Goal: Check status: Check status

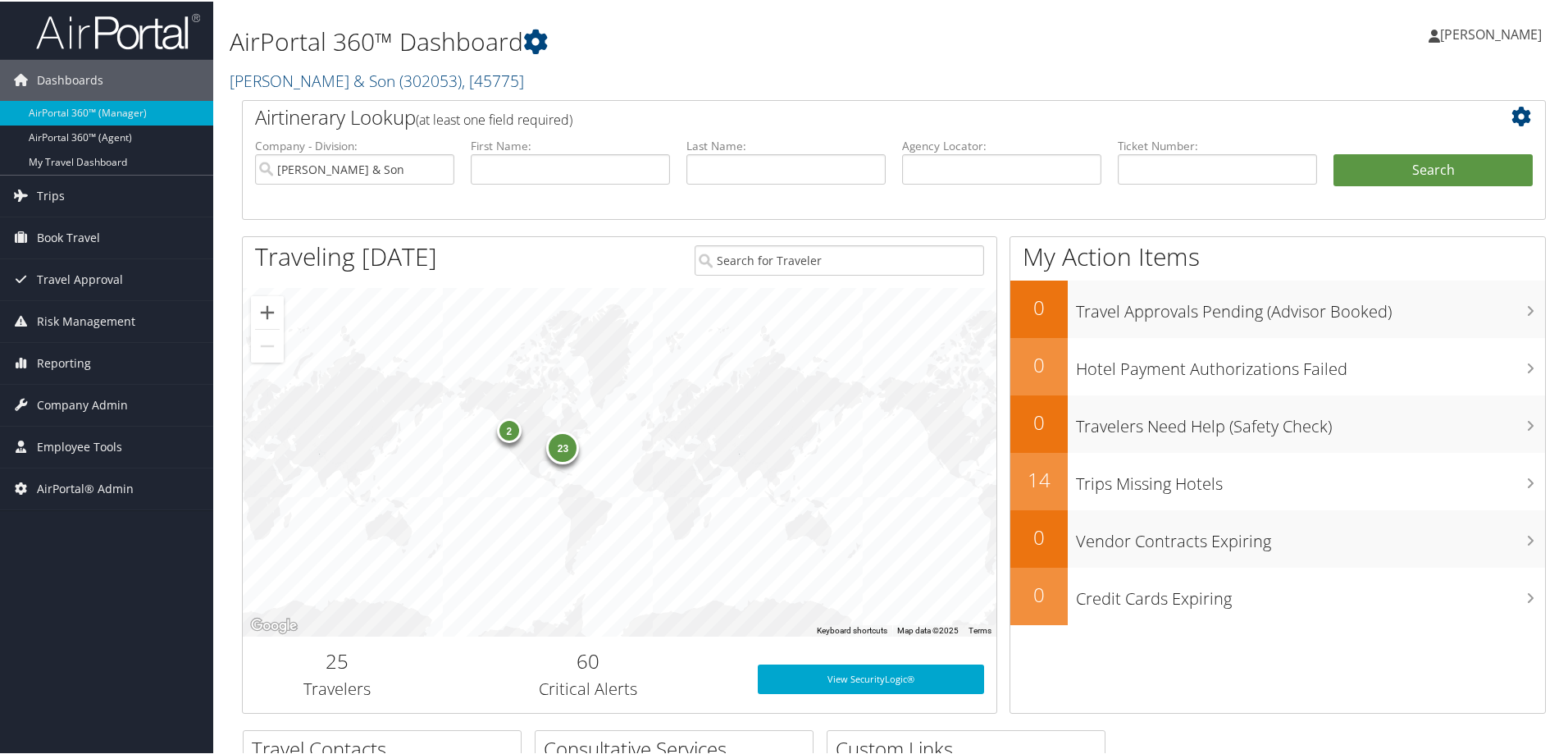
click at [459, 98] on div "Airtinerary Lookup (at least one field required) Company - Division: [PERSON_NA…" at bounding box center [893, 158] width 1304 height 120
click at [334, 77] on link "[PERSON_NAME] & Son ( 302053 ) , [ 45775 ]" at bounding box center [377, 79] width 294 height 22
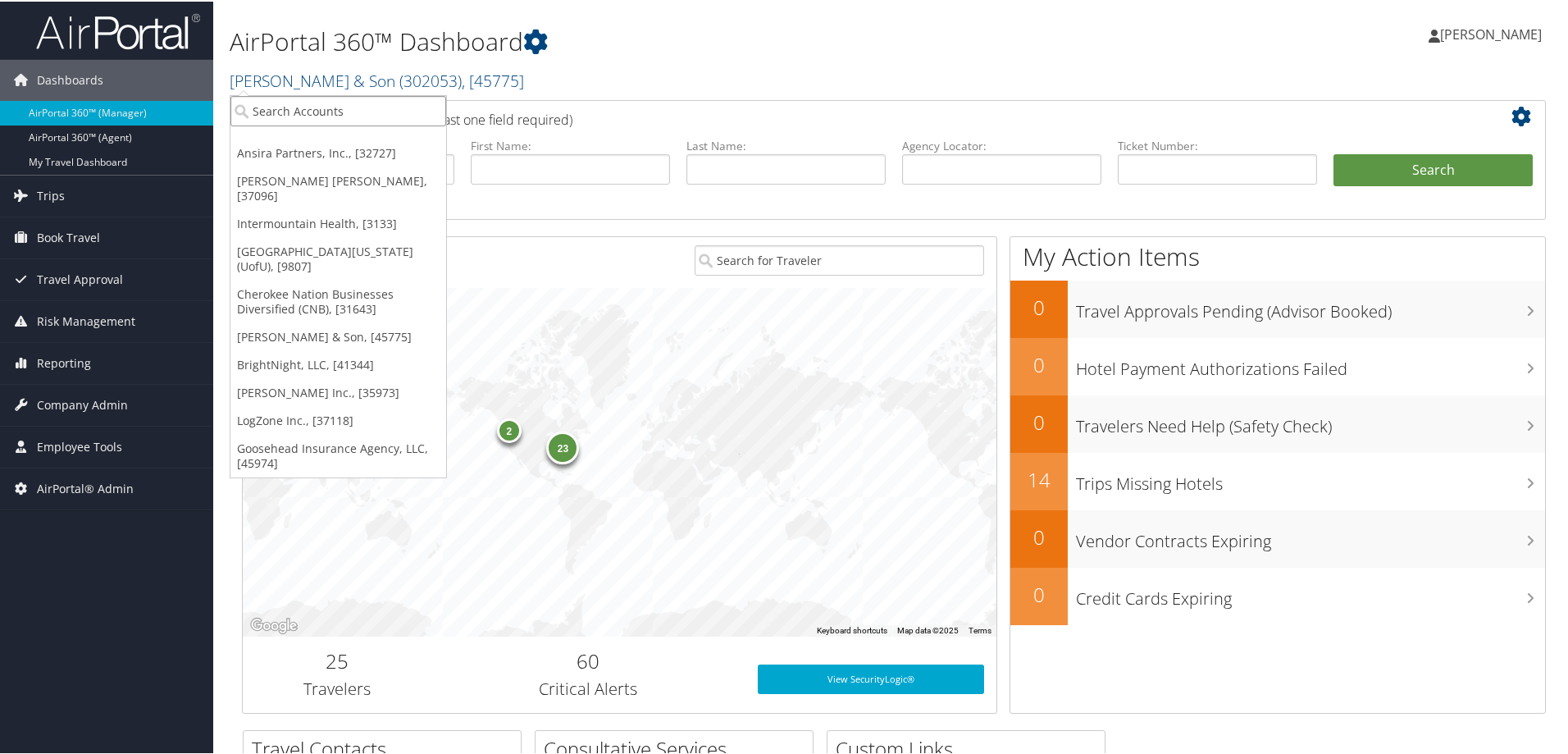
click at [294, 114] on input "search" at bounding box center [338, 109] width 215 height 30
type input "[DEMOGRAPHIC_DATA]"
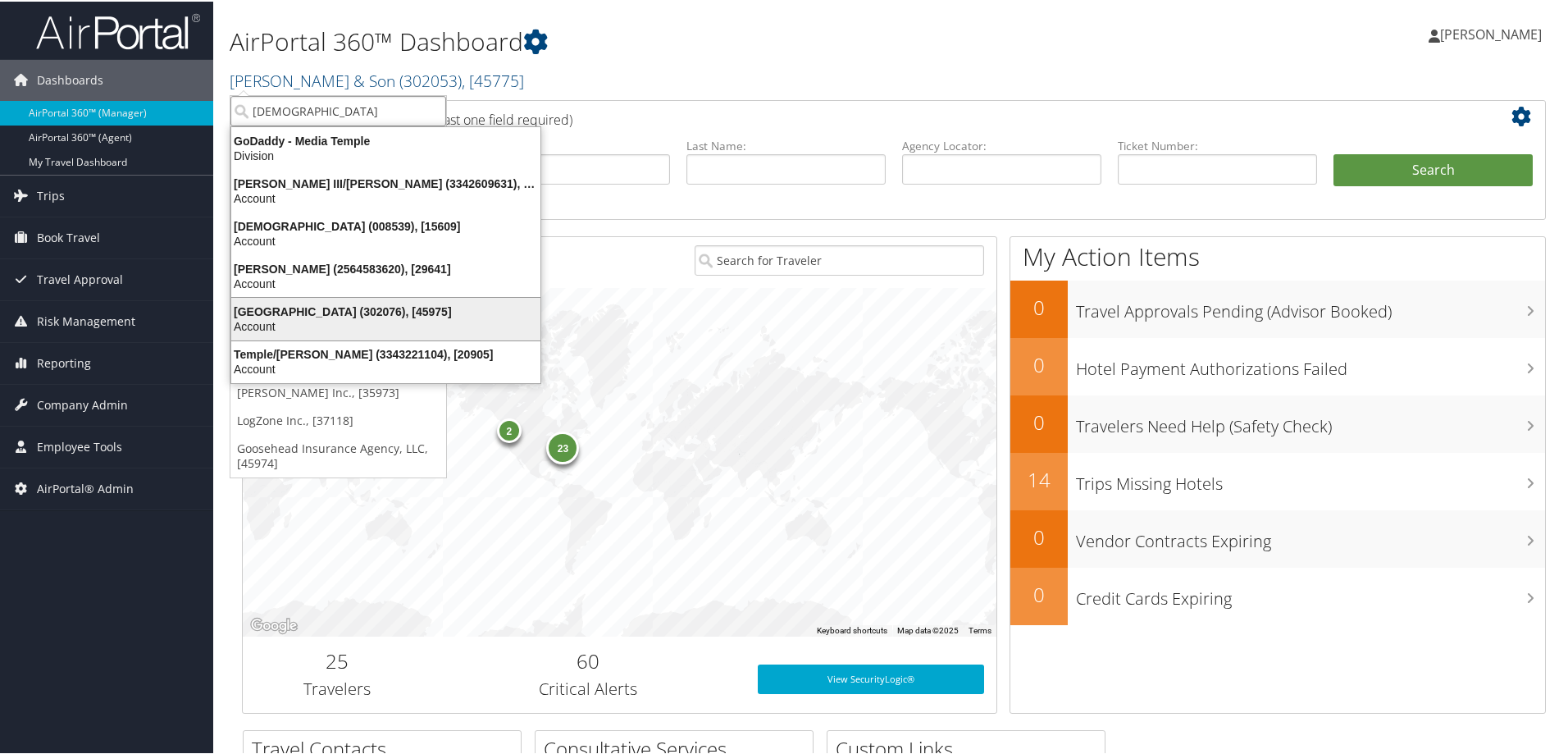
click at [297, 303] on div "[GEOGRAPHIC_DATA] (302076), [45975]" at bounding box center [386, 310] width 329 height 15
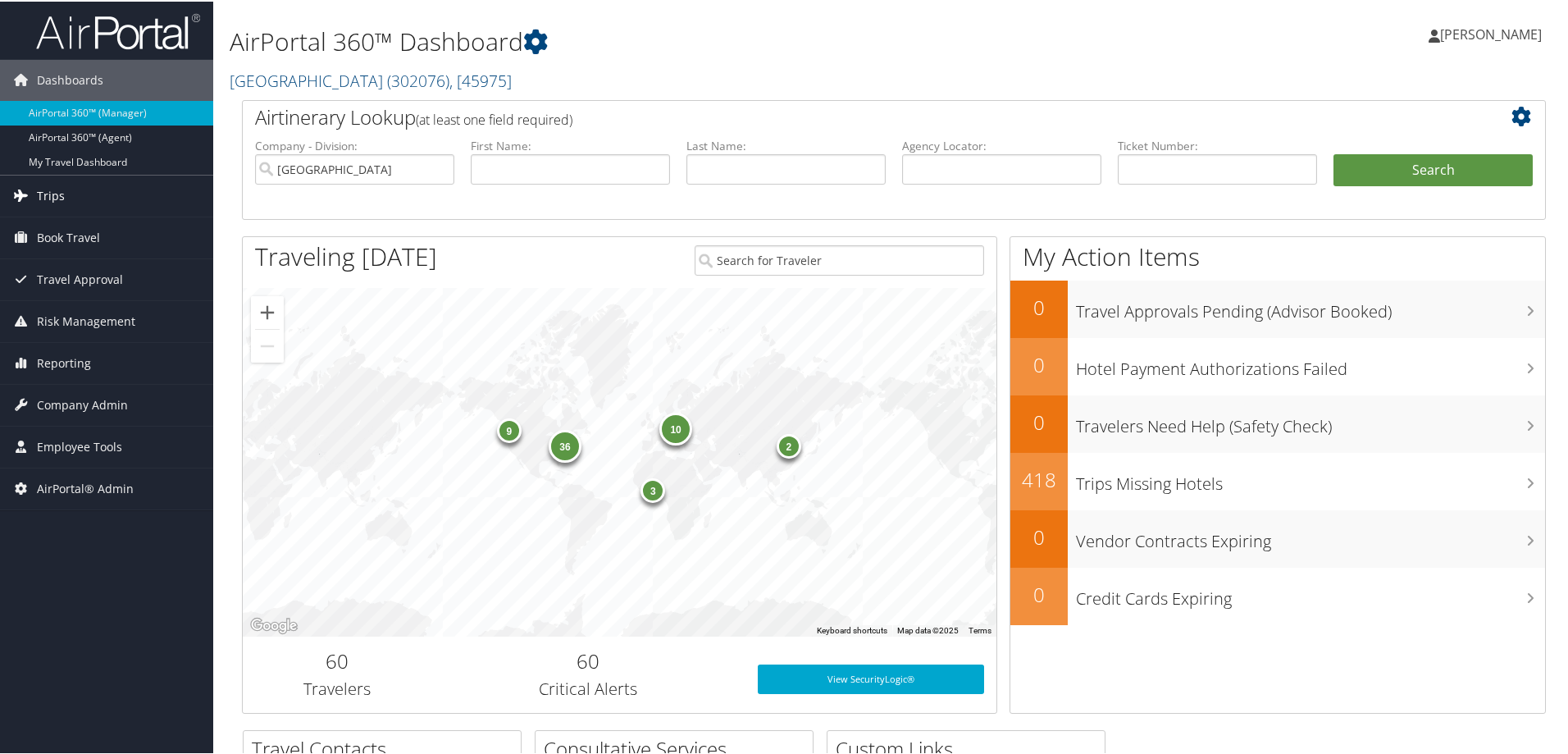
click at [49, 192] on span "Trips" at bounding box center [51, 194] width 28 height 41
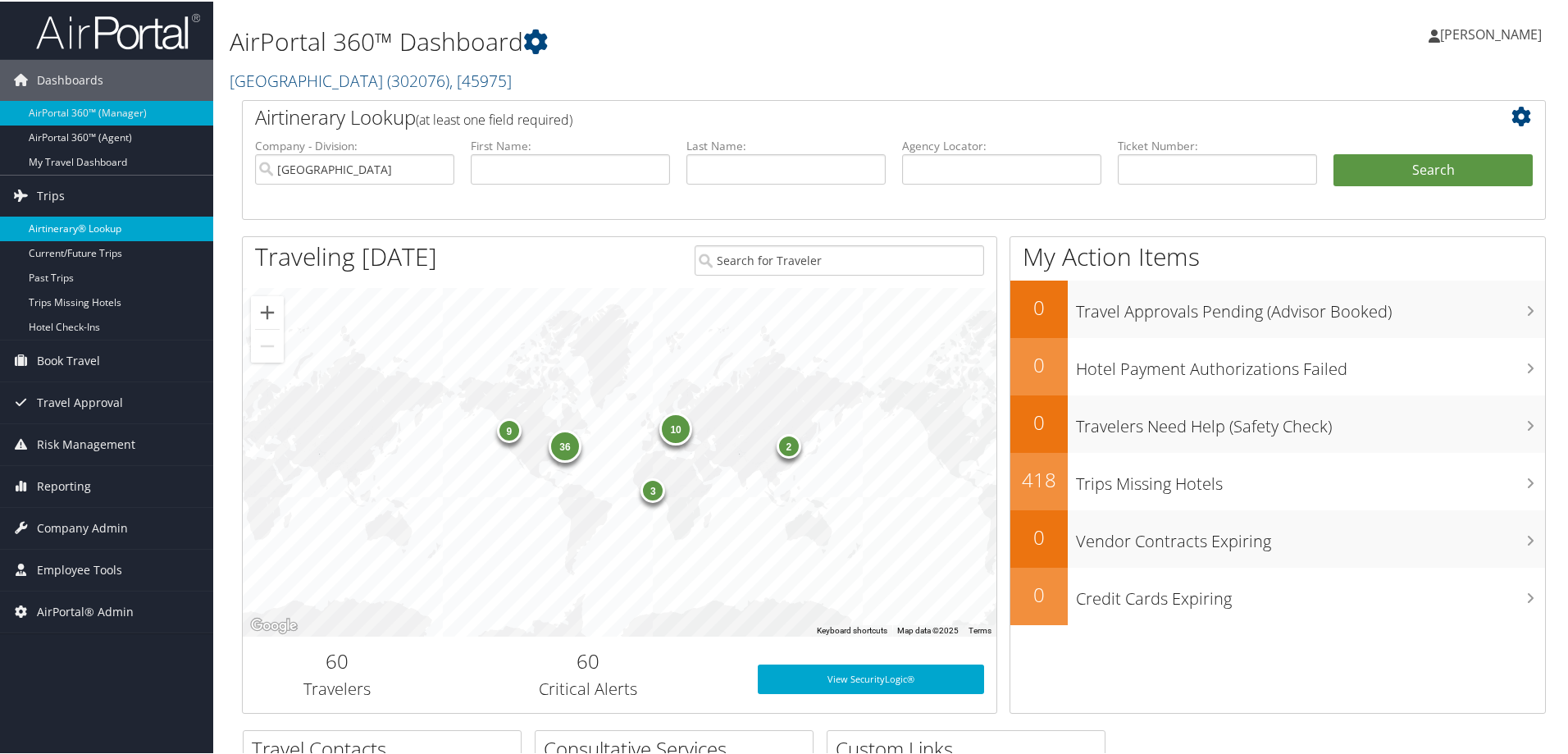
click at [57, 227] on link "Airtinerary® Lookup" at bounding box center [106, 227] width 213 height 24
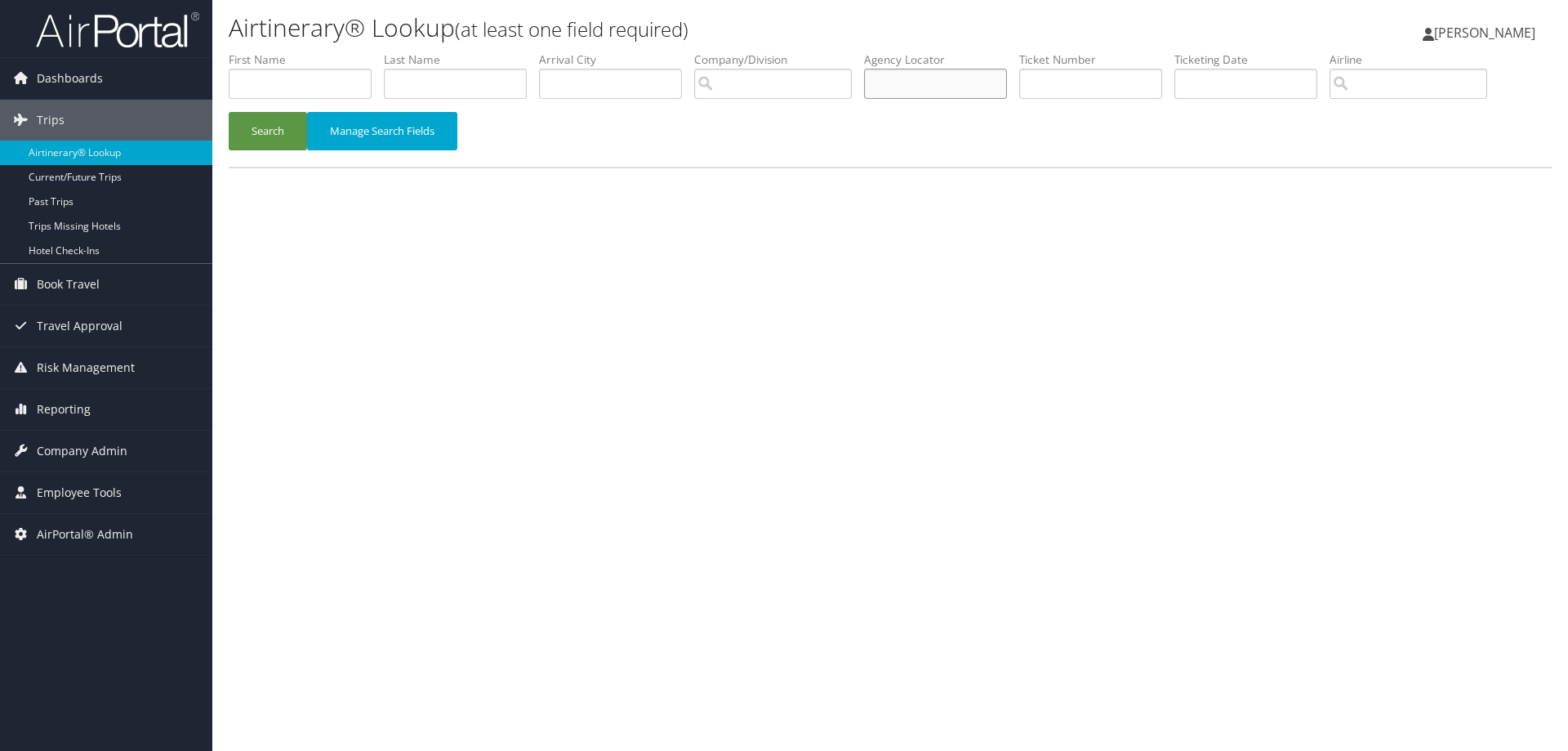
click at [937, 83] on input "text" at bounding box center [935, 83] width 143 height 30
type input "njinid"
click at [267, 139] on button "Search" at bounding box center [268, 131] width 79 height 39
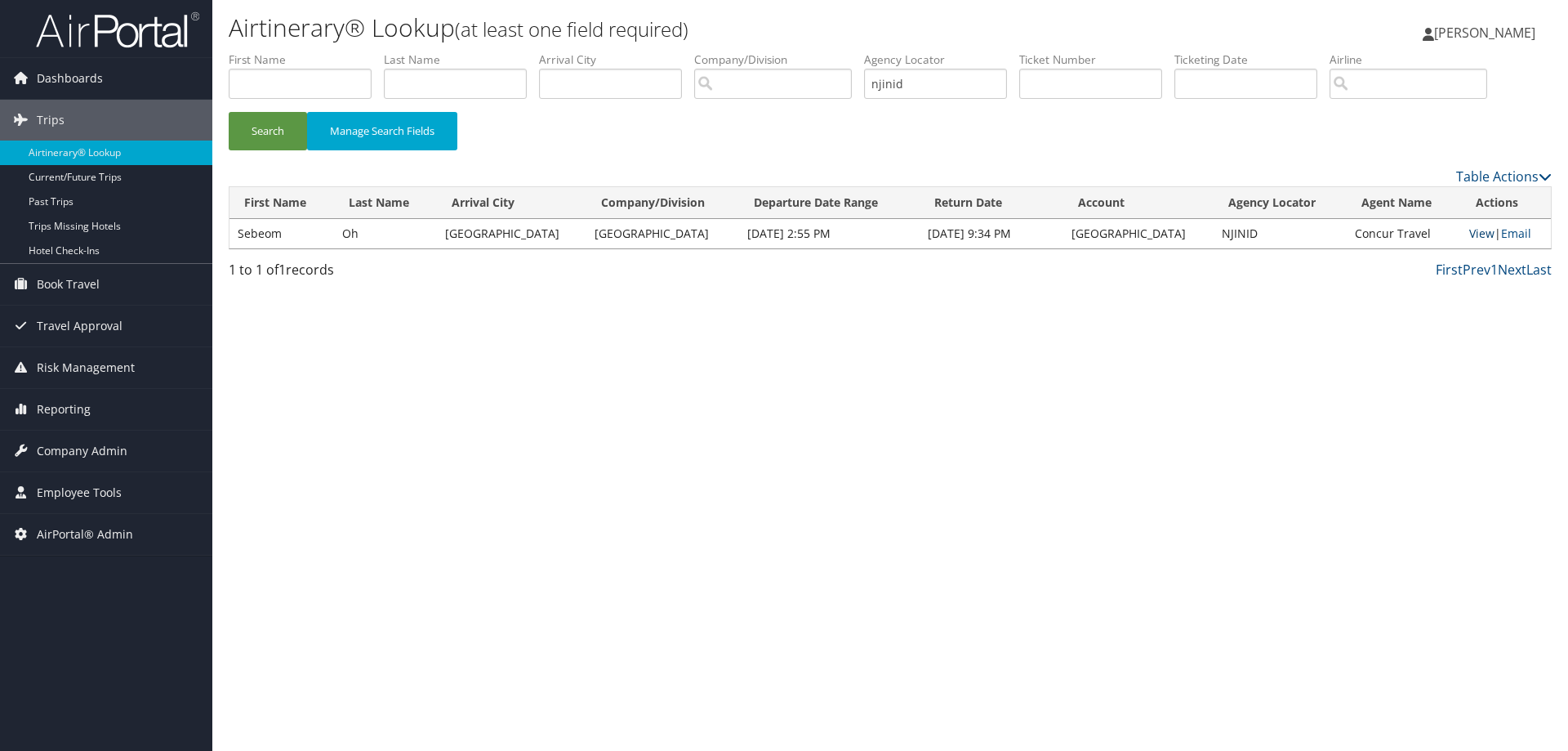
click at [1472, 236] on link "View" at bounding box center [1482, 233] width 25 height 16
drag, startPoint x: 1246, startPoint y: 233, endPoint x: 1197, endPoint y: 231, distance: 49.0
click at [1214, 231] on td "NJINID" at bounding box center [1281, 234] width 134 height 29
copy td "NJINID"
